Goal: Transaction & Acquisition: Register for event/course

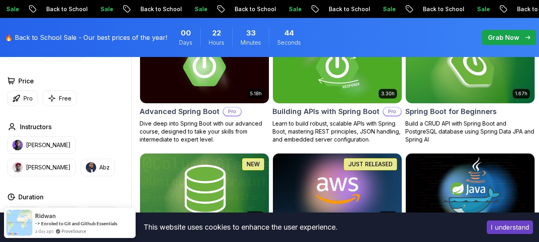
scroll to position [287, 0]
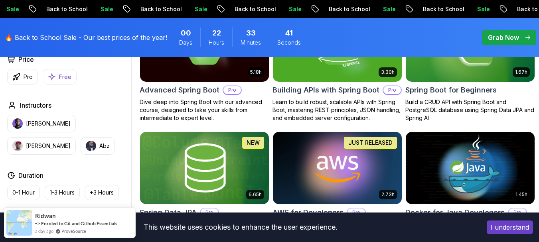
click at [75, 76] on button "Free" at bounding box center [60, 77] width 34 height 16
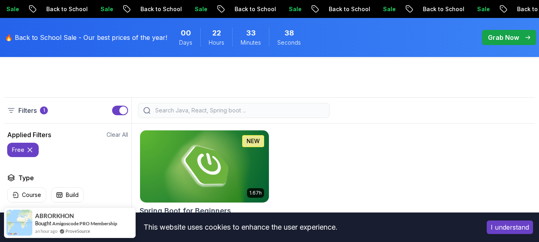
scroll to position [207, 0]
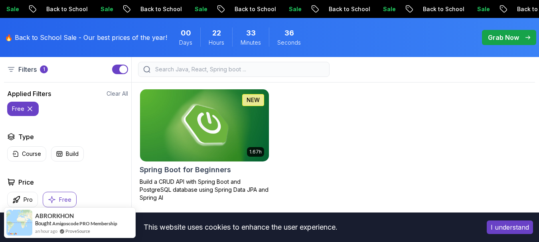
click at [32, 110] on icon at bounding box center [30, 109] width 8 height 8
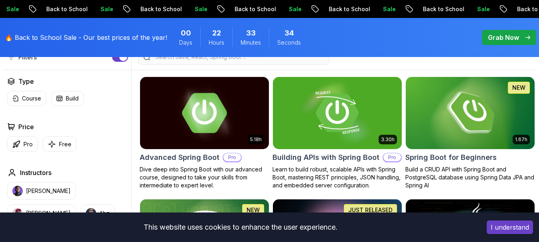
scroll to position [234, 0]
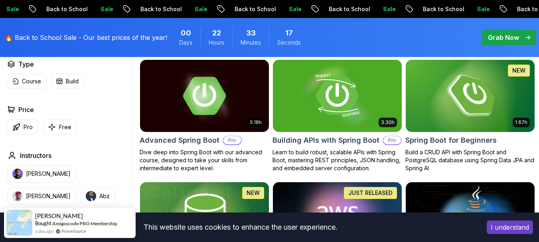
scroll to position [239, 0]
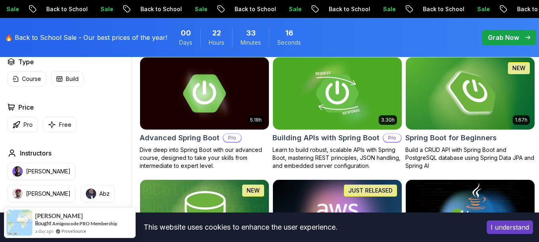
click at [465, 93] on img at bounding box center [469, 93] width 135 height 76
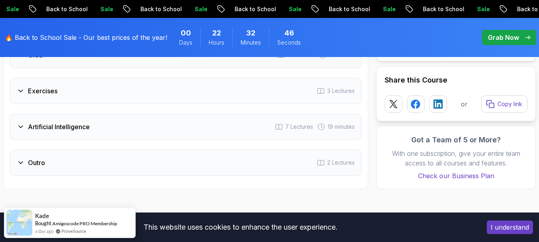
scroll to position [1401, 0]
click at [235, 138] on div "Artificial Intelligence 7 Lectures 19 minutes" at bounding box center [185, 126] width 351 height 26
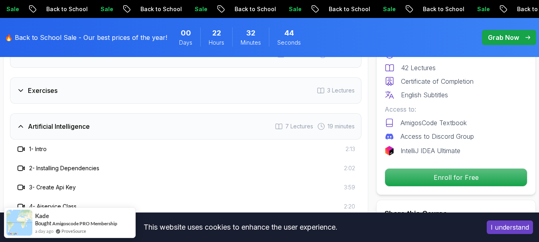
click at [235, 130] on div "Artificial Intelligence 7 Lectures 19 minutes" at bounding box center [185, 126] width 351 height 26
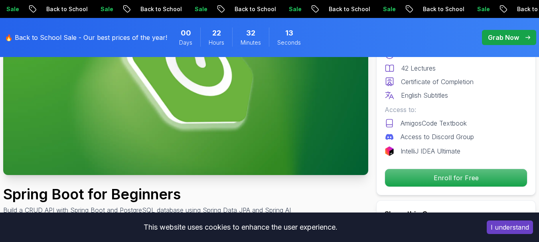
scroll to position [138, 0]
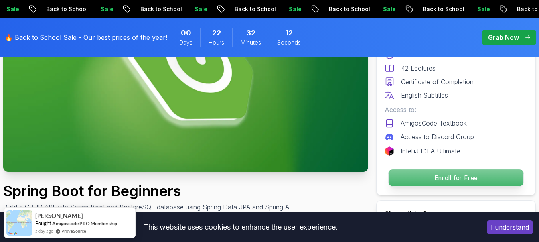
click at [431, 175] on p "Enroll for Free" at bounding box center [455, 177] width 135 height 17
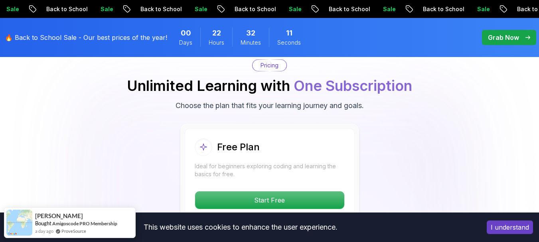
scroll to position [1602, 0]
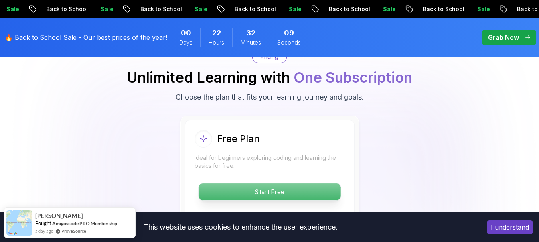
click at [279, 191] on p "Start Free" at bounding box center [270, 191] width 142 height 17
